Goal: Task Accomplishment & Management: Complete application form

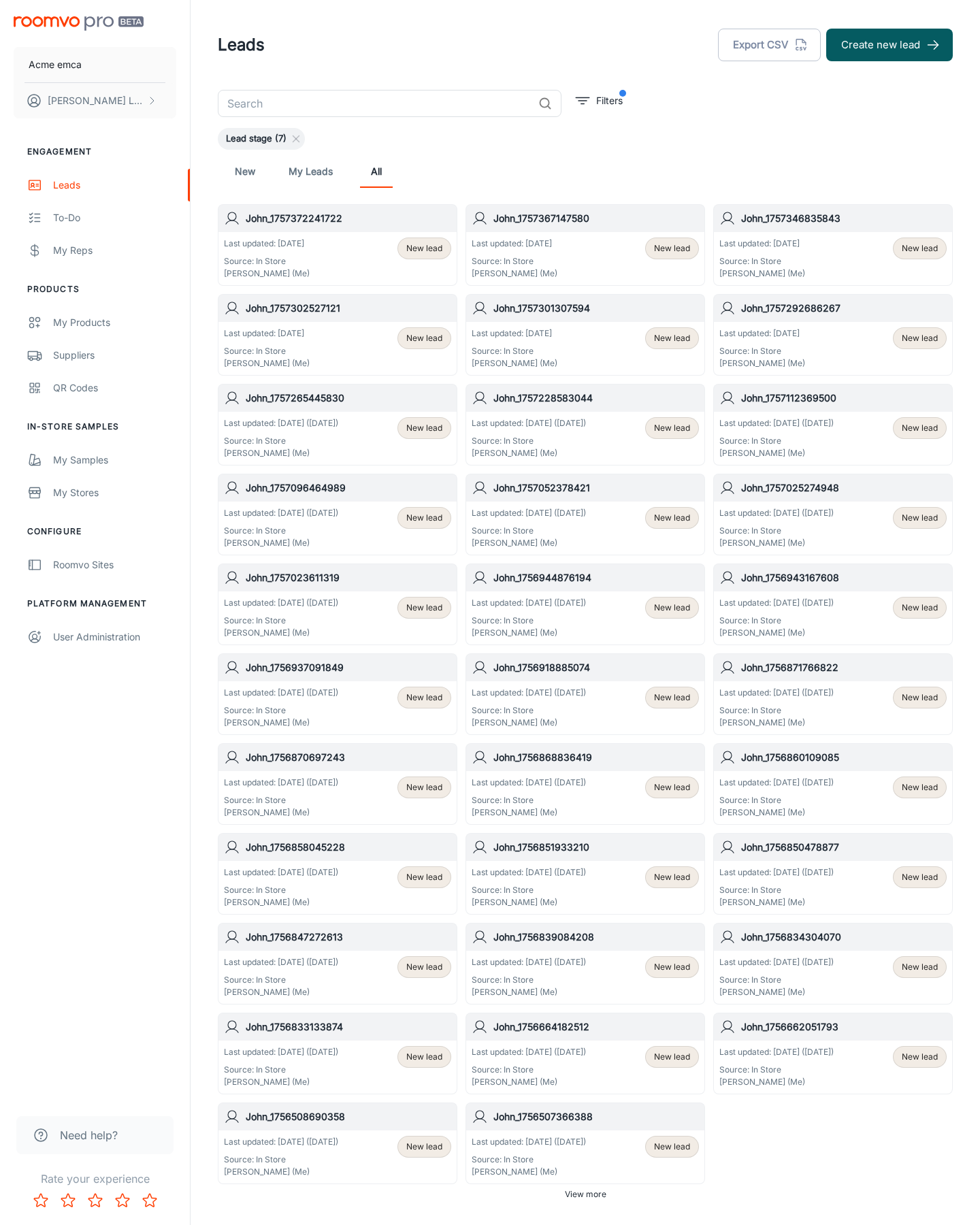
click at [889, 45] on button "Create new lead" at bounding box center [889, 45] width 127 height 33
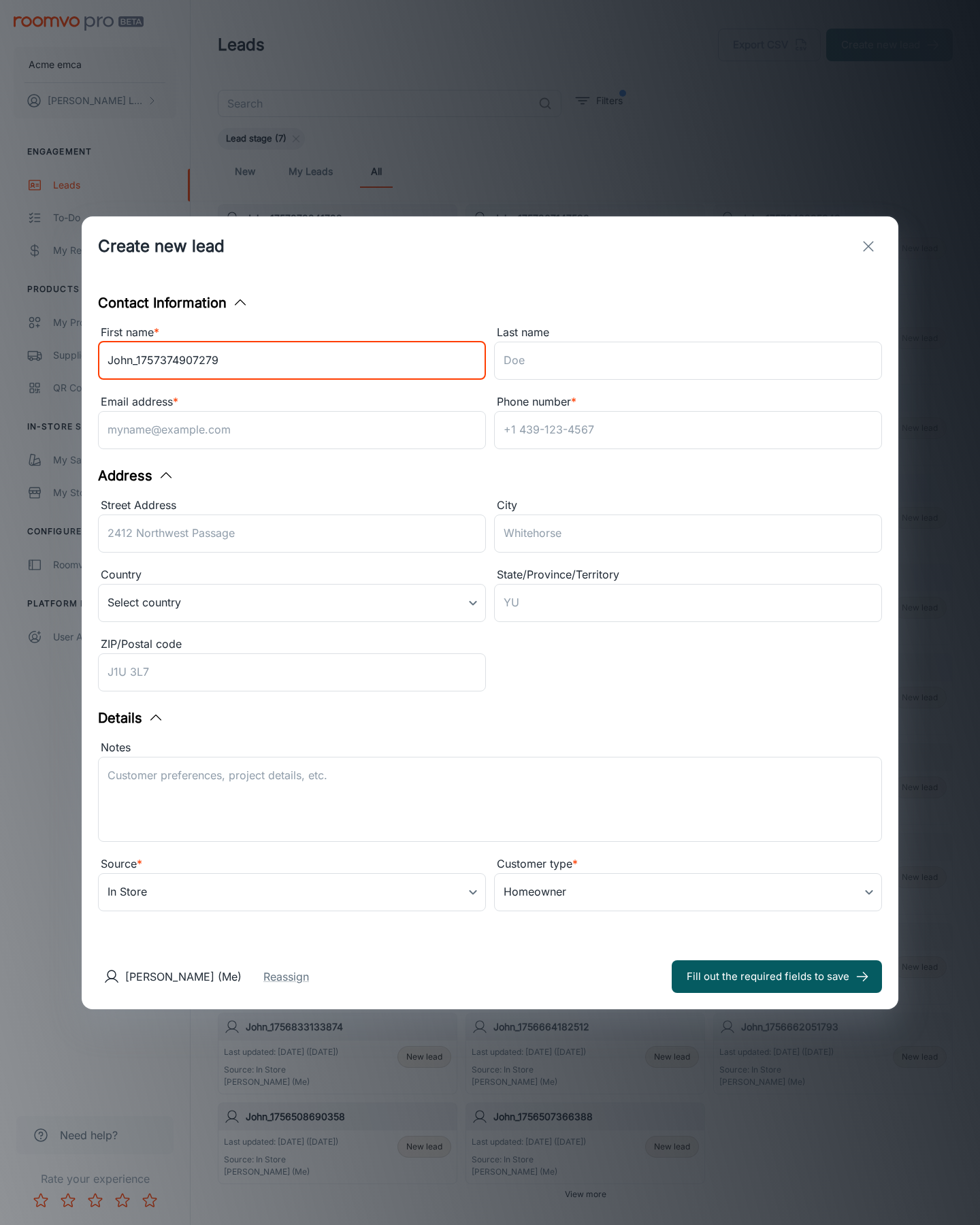
type input "John_1757374907279"
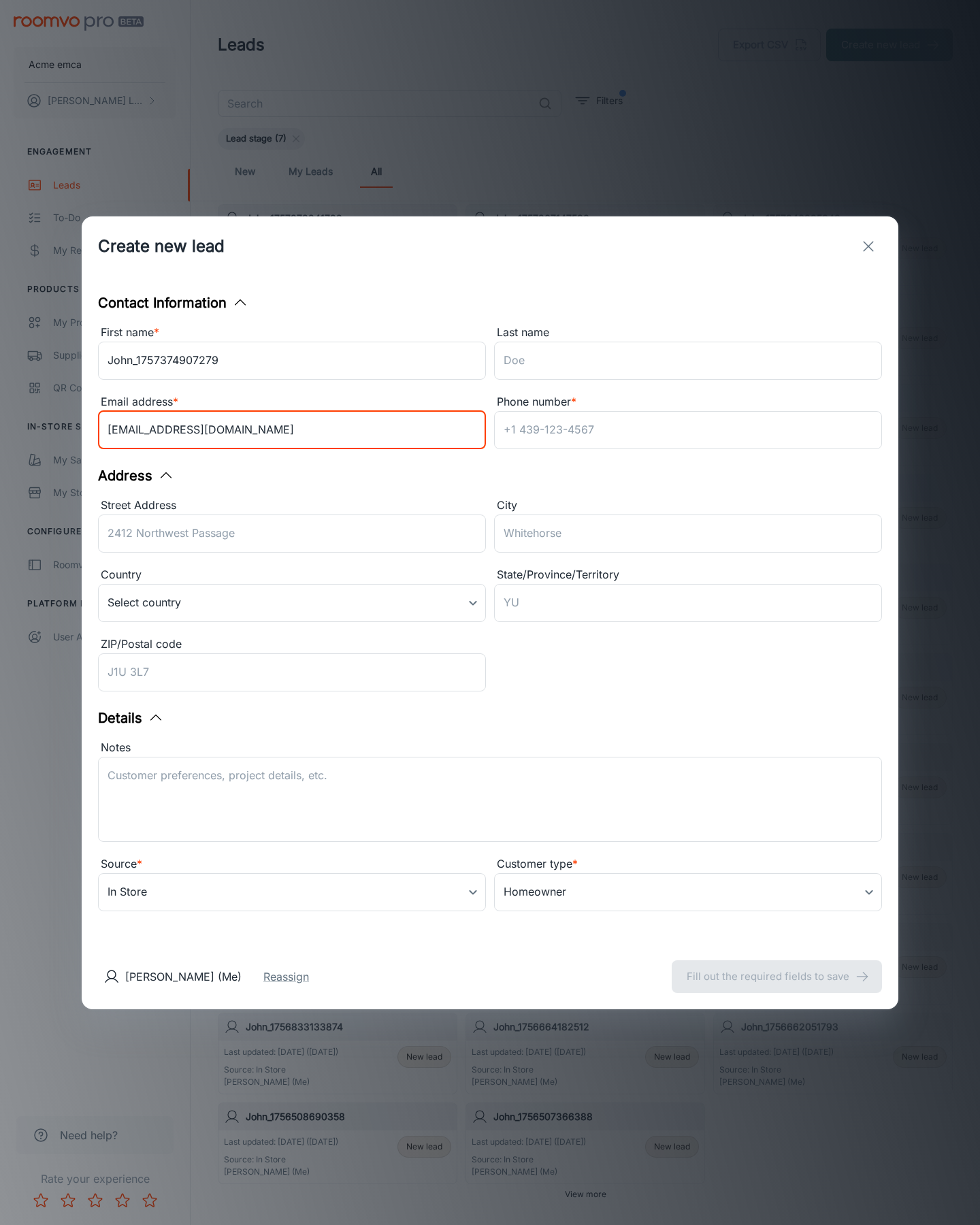
type input "[EMAIL_ADDRESS][DOMAIN_NAME]"
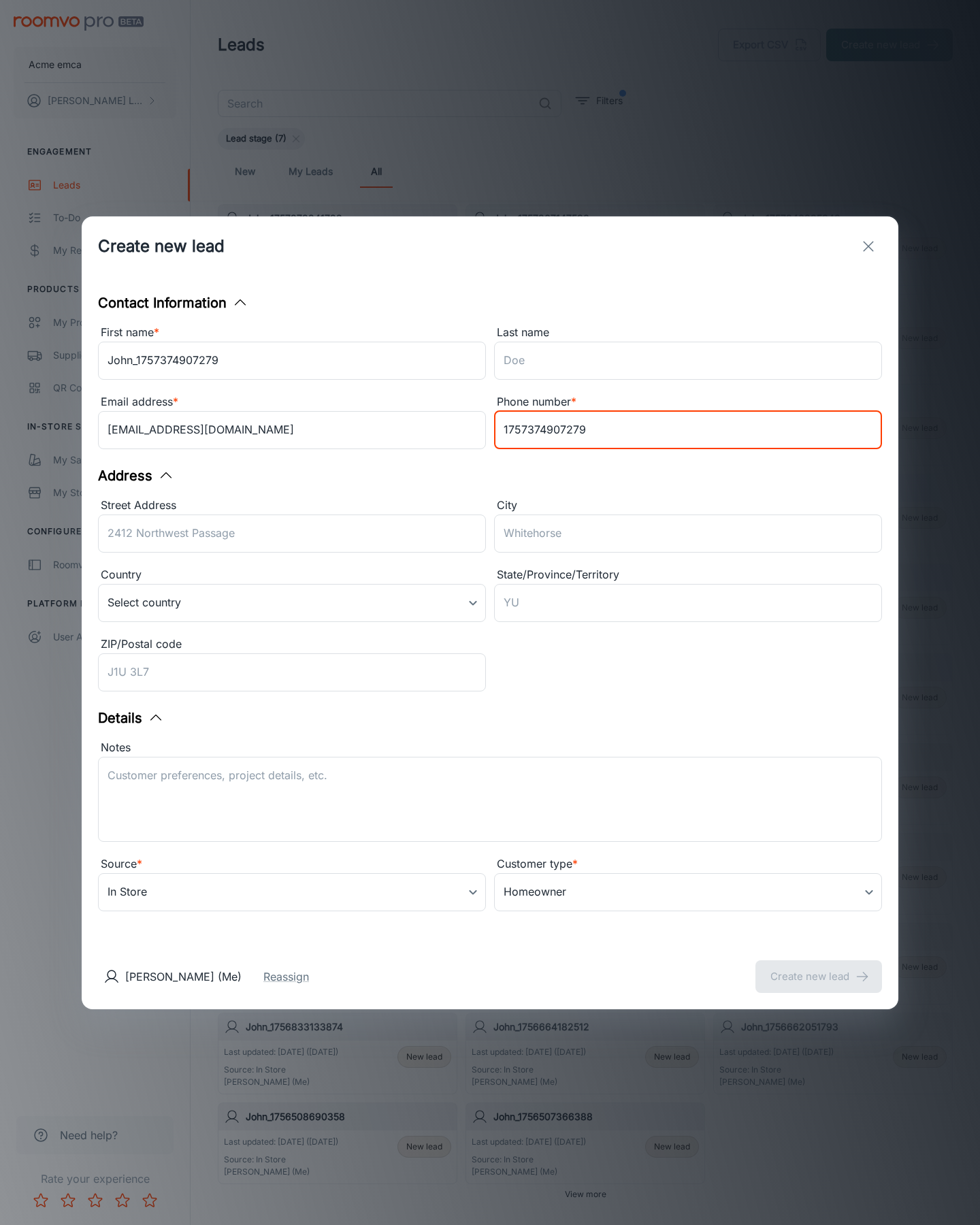
type input "1757374907279"
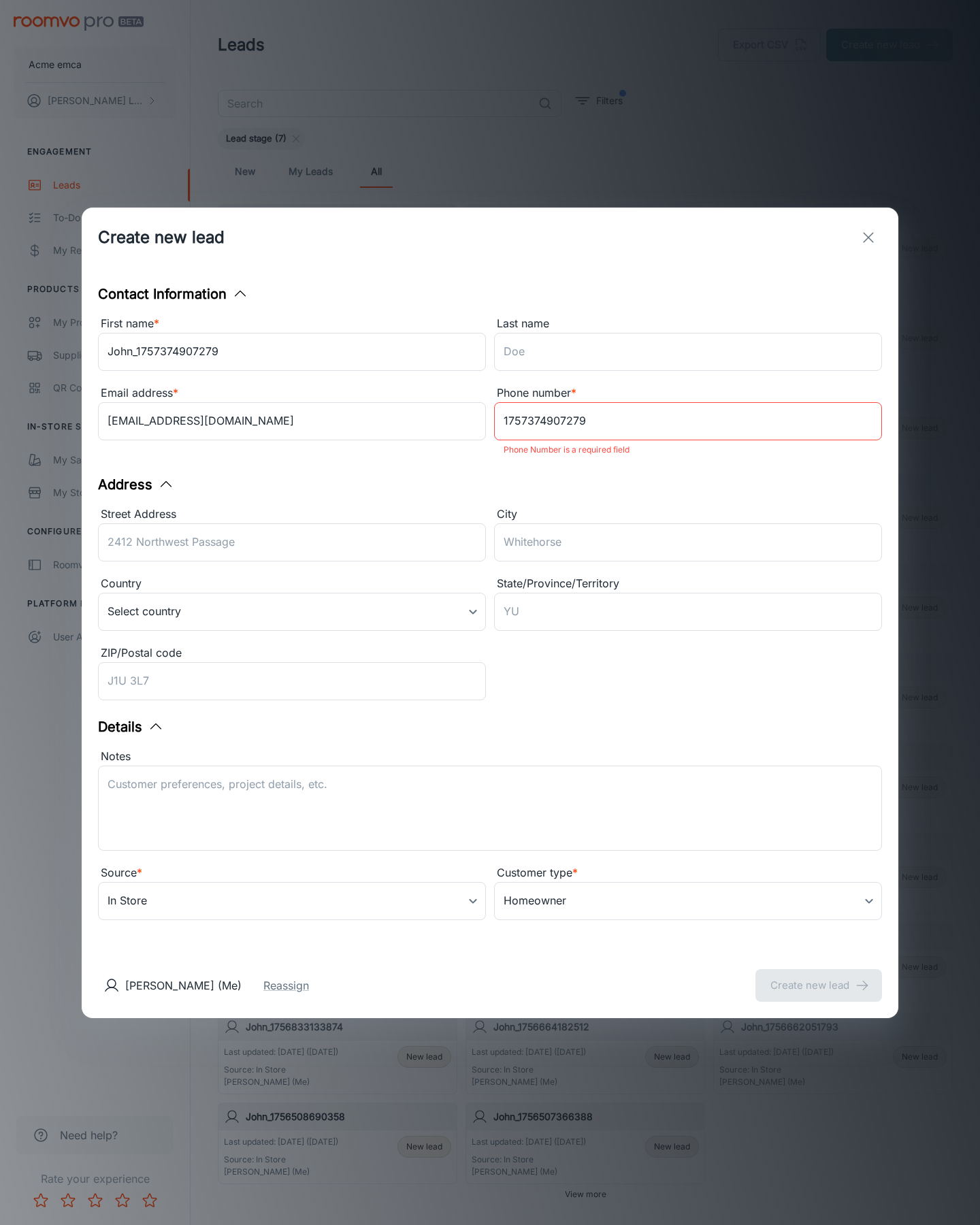
click at [818, 976] on button "Create new lead" at bounding box center [818, 985] width 127 height 33
